Goal: Information Seeking & Learning: Learn about a topic

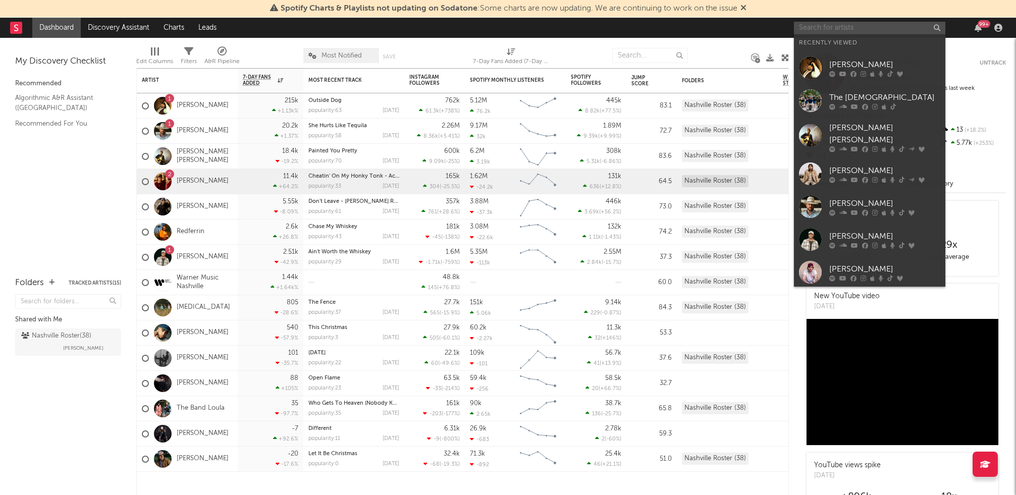
click at [624, 23] on input "text" at bounding box center [869, 28] width 151 height 13
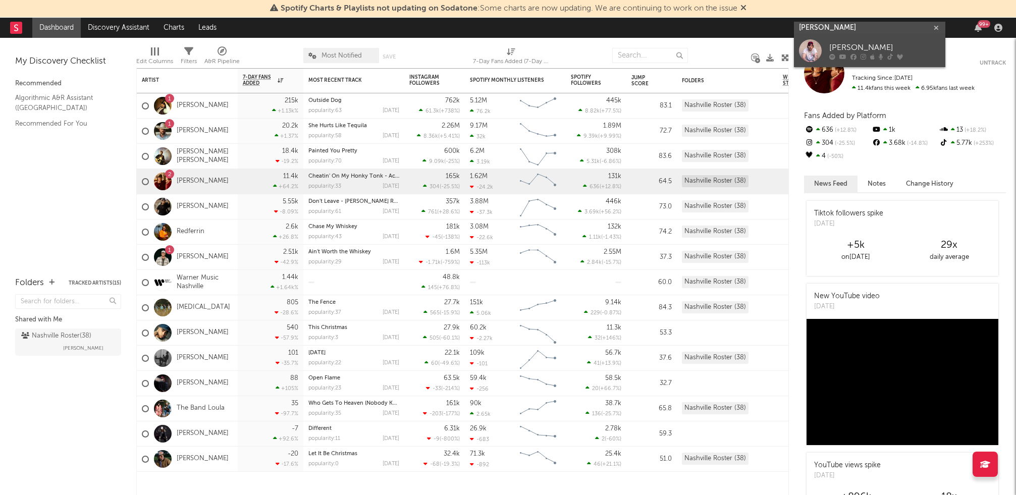
type input "[PERSON_NAME]"
click at [624, 44] on div "[PERSON_NAME]" at bounding box center [884, 48] width 111 height 12
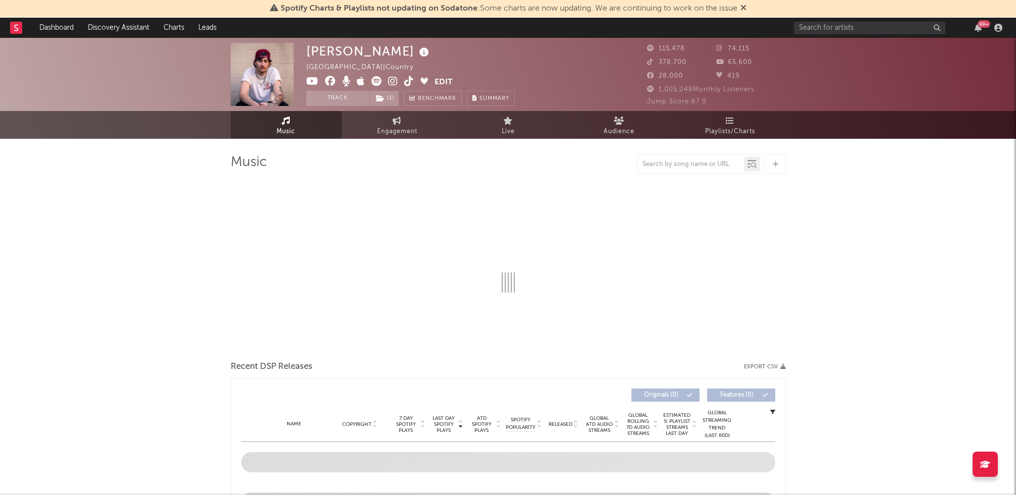
select select "6m"
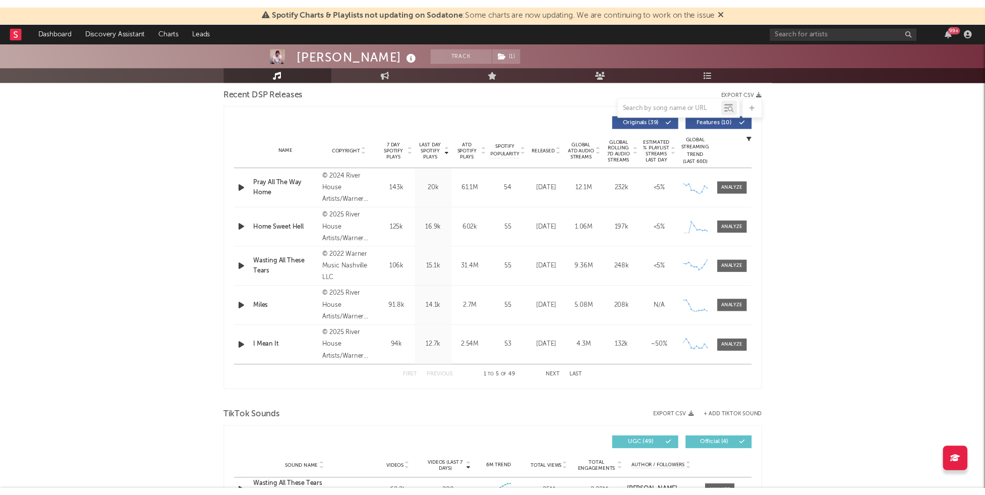
scroll to position [606, 0]
